Goal: Transaction & Acquisition: Book appointment/travel/reservation

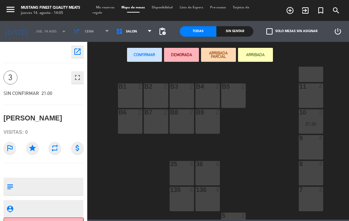
scroll to position [152, 0]
click at [313, 146] on div "9 4" at bounding box center [311, 146] width 24 height 24
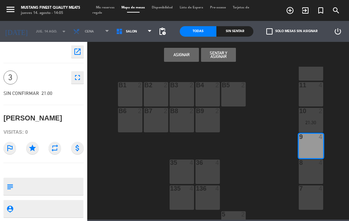
click at [176, 59] on button "Asignar" at bounding box center [181, 55] width 35 height 14
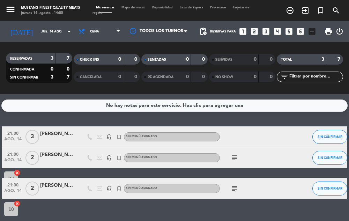
click at [137, 9] on span "Mapa de mesas" at bounding box center [133, 7] width 30 height 3
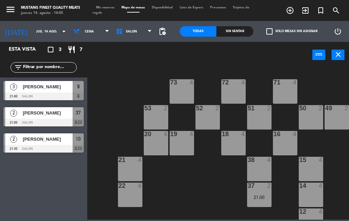
click at [294, 14] on icon "turned_in_not" at bounding box center [290, 10] width 8 height 8
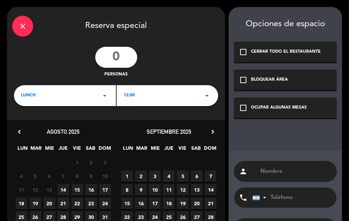
click at [242, 113] on div "check_box_outline_blank OCUPAR ALGUNAS MESAS" at bounding box center [285, 107] width 103 height 21
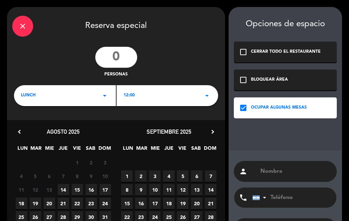
click at [273, 170] on input "text" at bounding box center [295, 171] width 72 height 10
type input "[PERSON_NAME]"
click at [64, 189] on span "14" at bounding box center [64, 190] width 12 height 12
click at [84, 95] on div "LUNCH arrow_drop_down" at bounding box center [65, 95] width 102 height 21
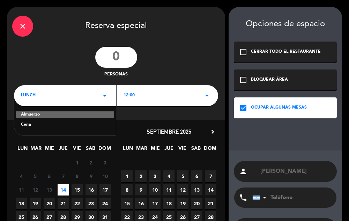
click at [53, 127] on div "Cena" at bounding box center [65, 124] width 88 height 7
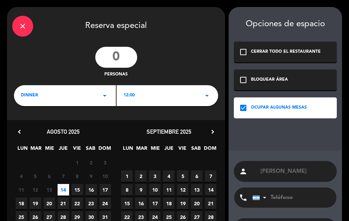
click at [156, 95] on div "12:00 arrow_drop_down" at bounding box center [167, 95] width 102 height 21
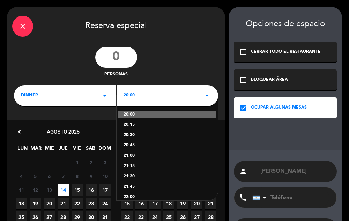
click at [133, 155] on div "21:00" at bounding box center [167, 155] width 88 height 7
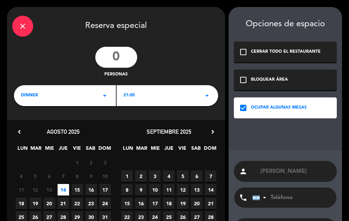
click at [124, 59] on input "number" at bounding box center [116, 57] width 42 height 21
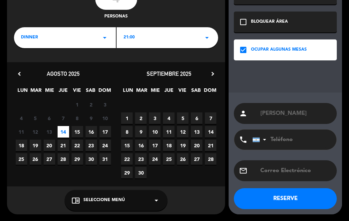
type input "4"
click at [295, 205] on button "RESERVE" at bounding box center [285, 198] width 103 height 21
